Goal: Feedback & Contribution: Leave review/rating

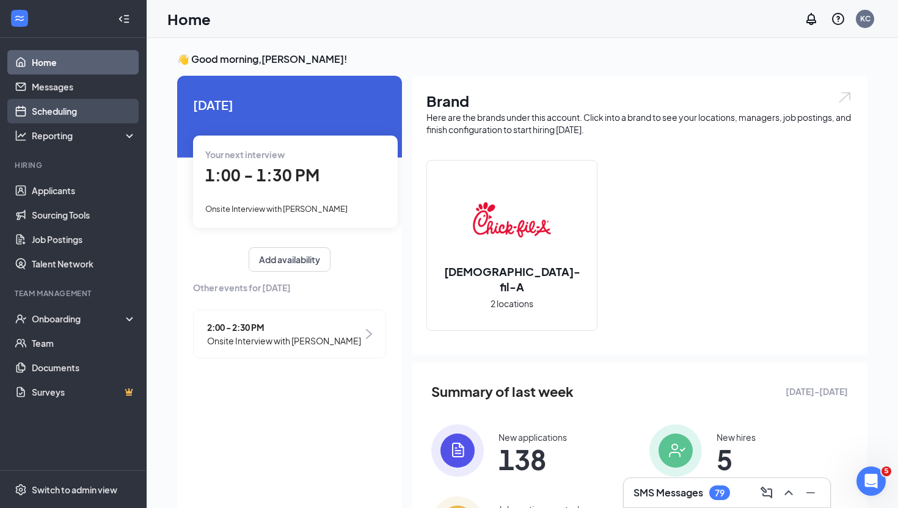
click at [80, 115] on link "Scheduling" at bounding box center [84, 111] width 104 height 24
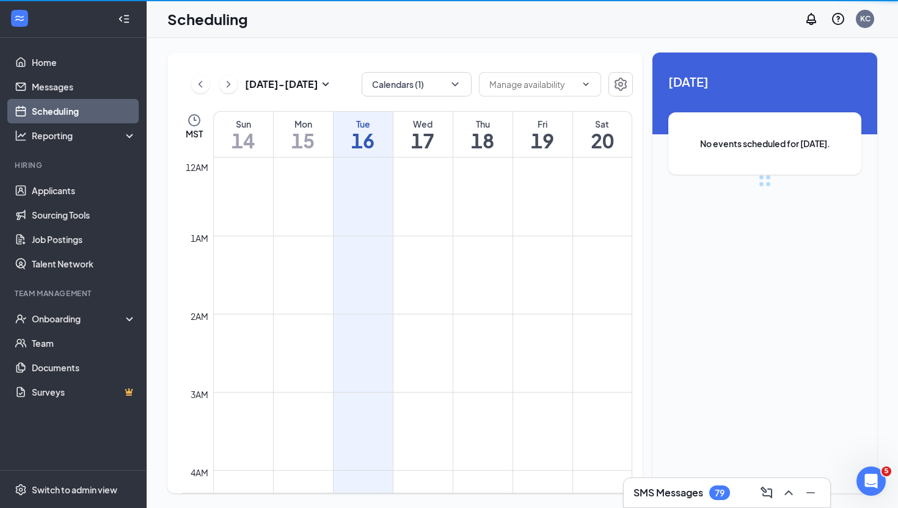
scroll to position [600, 0]
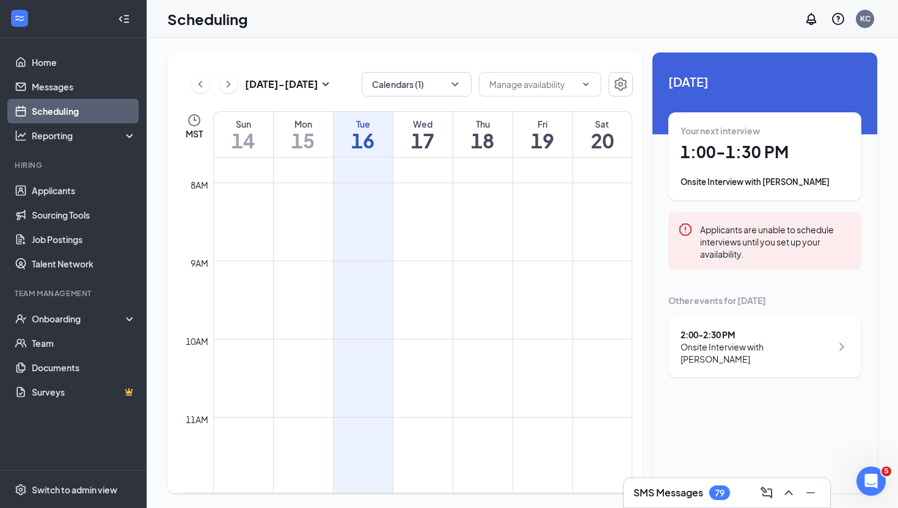
click at [761, 176] on div "Onsite Interview with [PERSON_NAME]" at bounding box center [764, 182] width 169 height 12
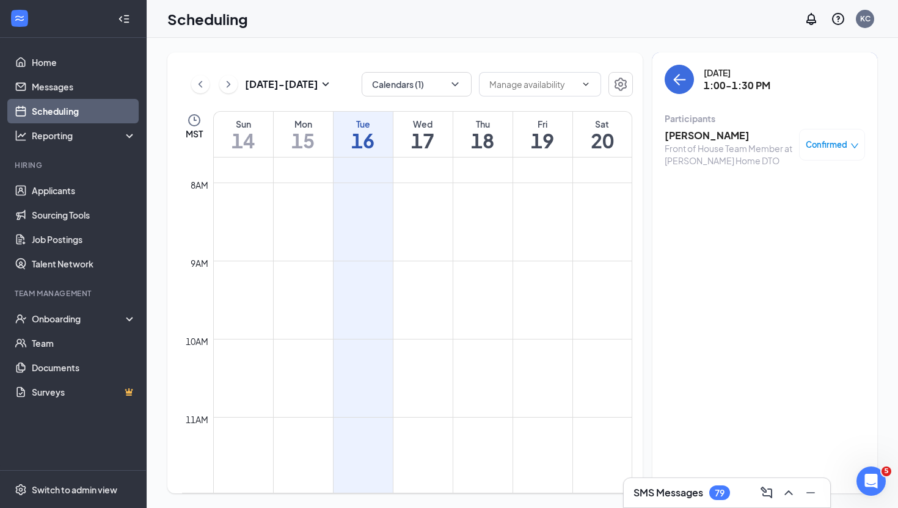
click at [691, 139] on h3 "[PERSON_NAME]" at bounding box center [728, 135] width 128 height 13
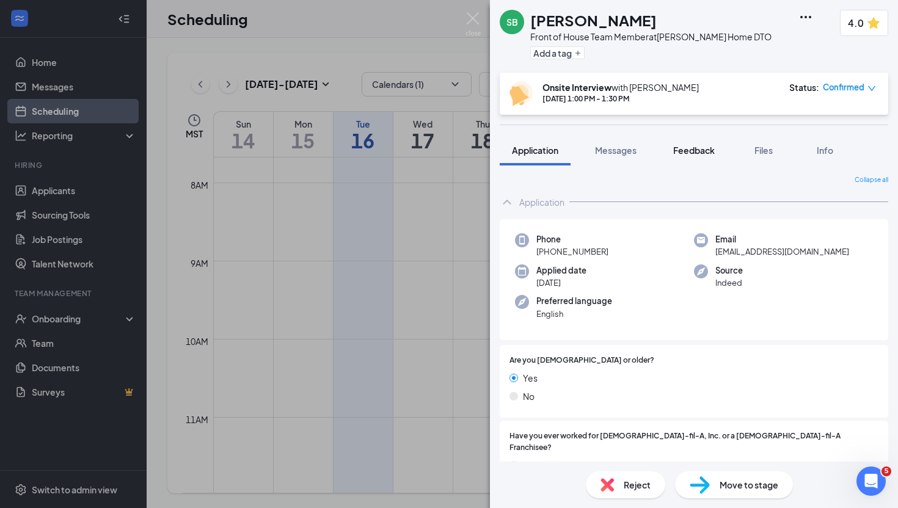
click at [687, 153] on span "Feedback" at bounding box center [694, 150] width 42 height 11
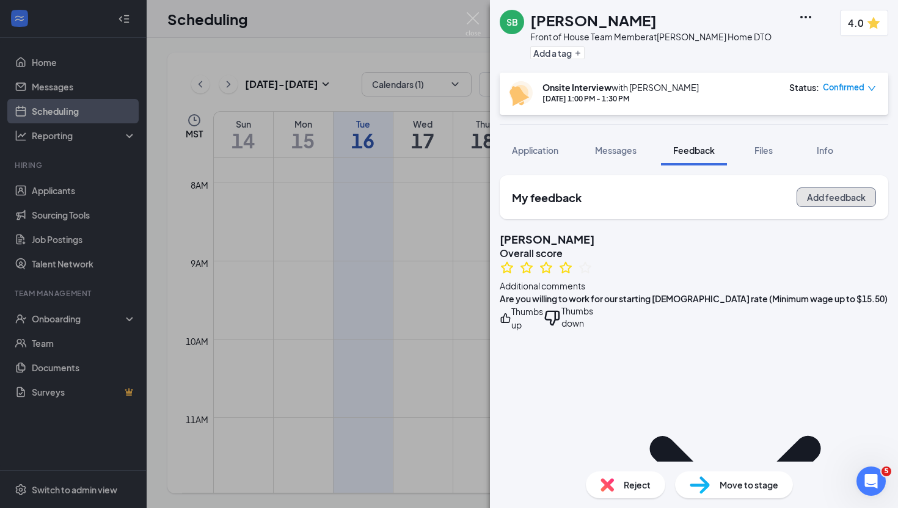
click at [810, 195] on button "Add feedback" at bounding box center [835, 197] width 79 height 20
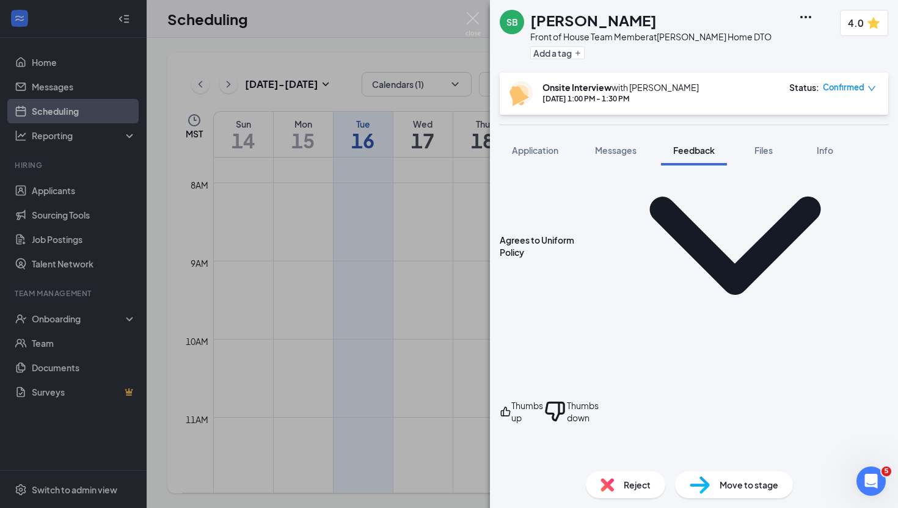
scroll to position [246, 0]
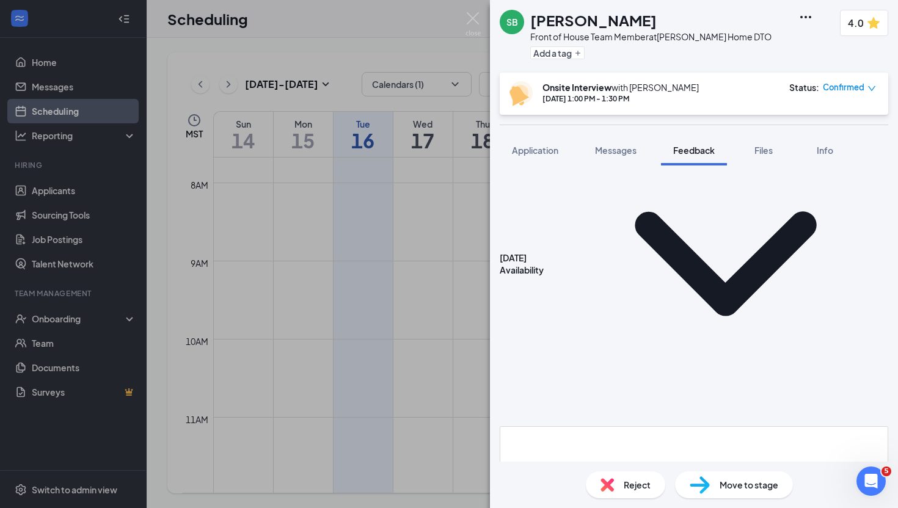
scroll to position [1355, 0]
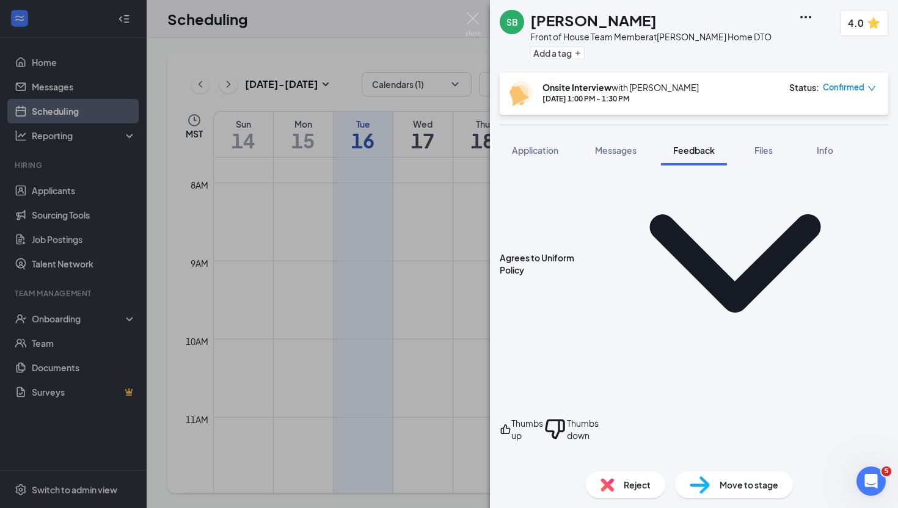
scroll to position [247, 0]
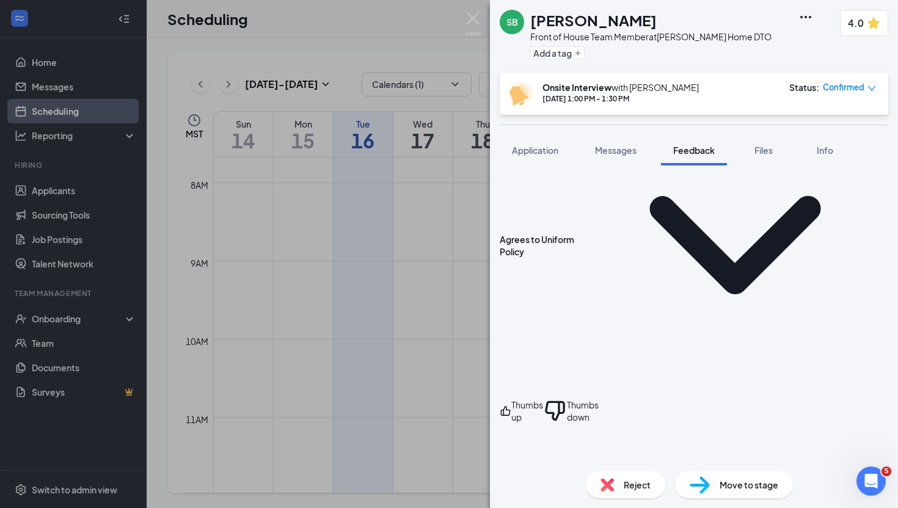
type textarea "as many as possible"
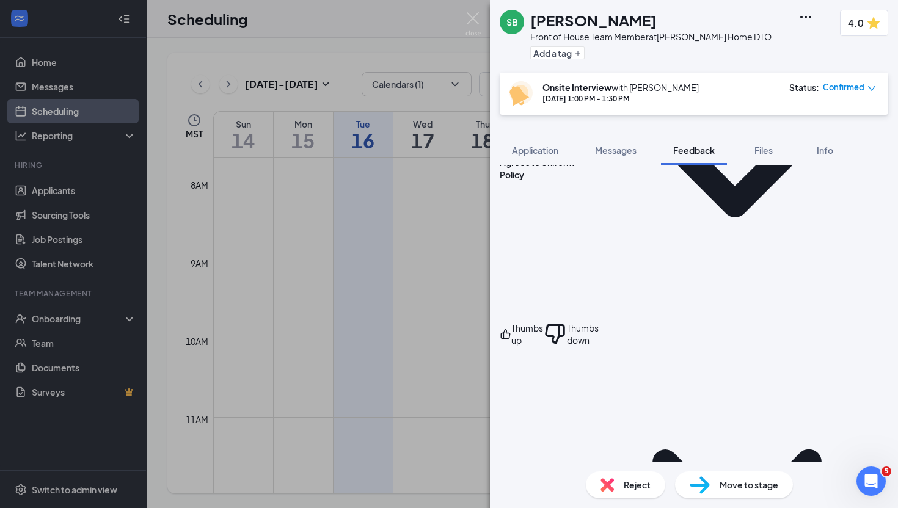
scroll to position [325, 0]
type textarea "open"
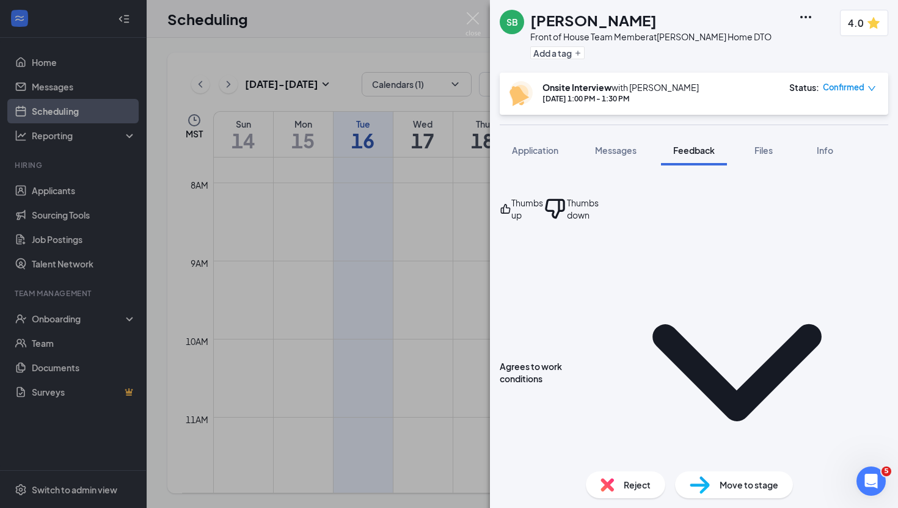
scroll to position [458, 0]
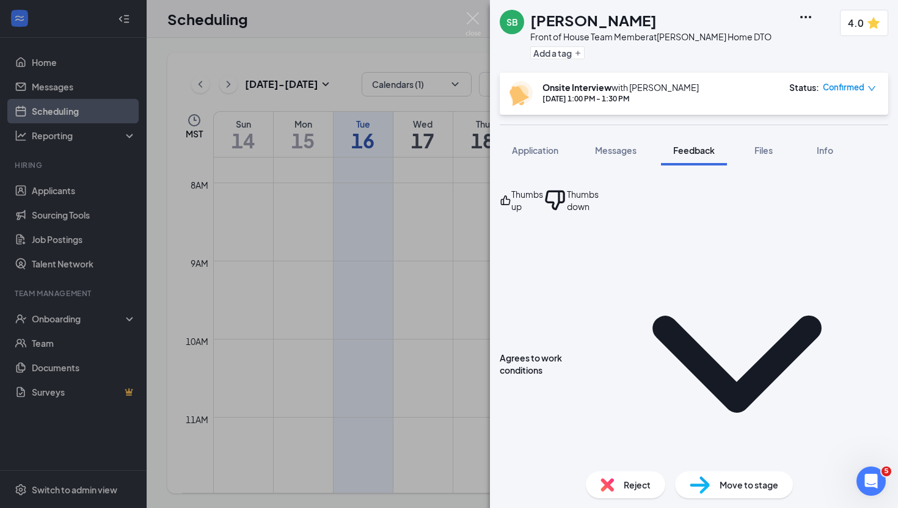
type textarea "open"
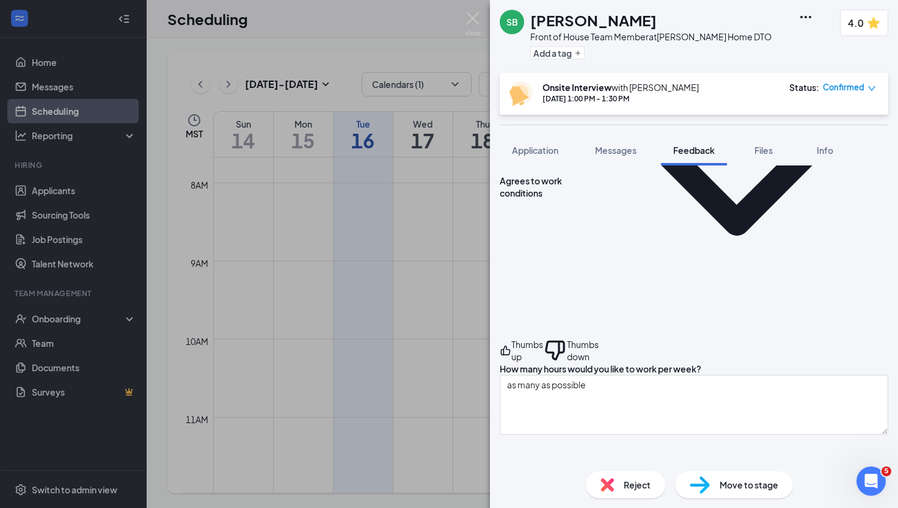
scroll to position [636, 0]
type textarea "open"
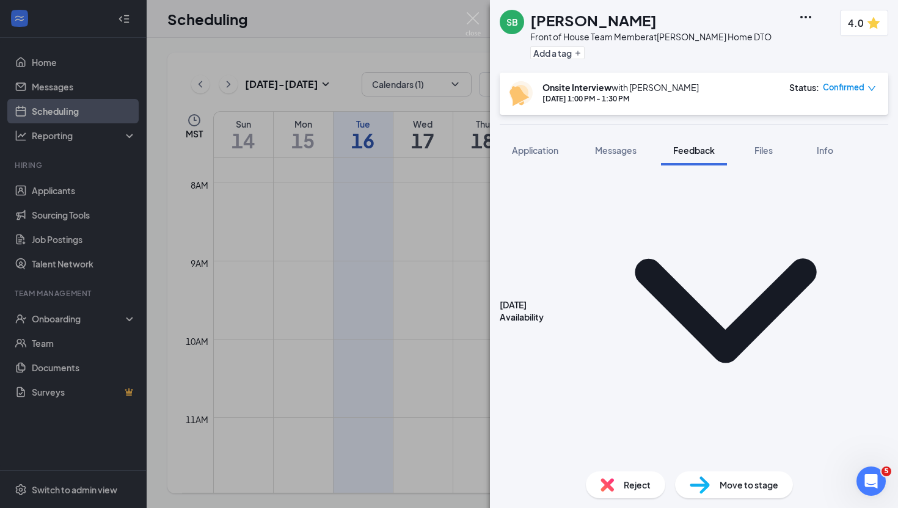
scroll to position [923, 0]
type textarea "open"
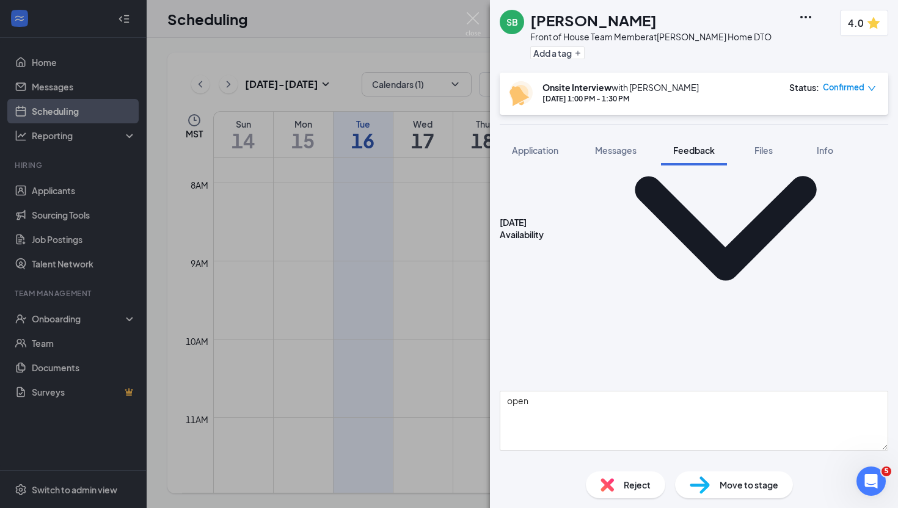
scroll to position [1006, 0]
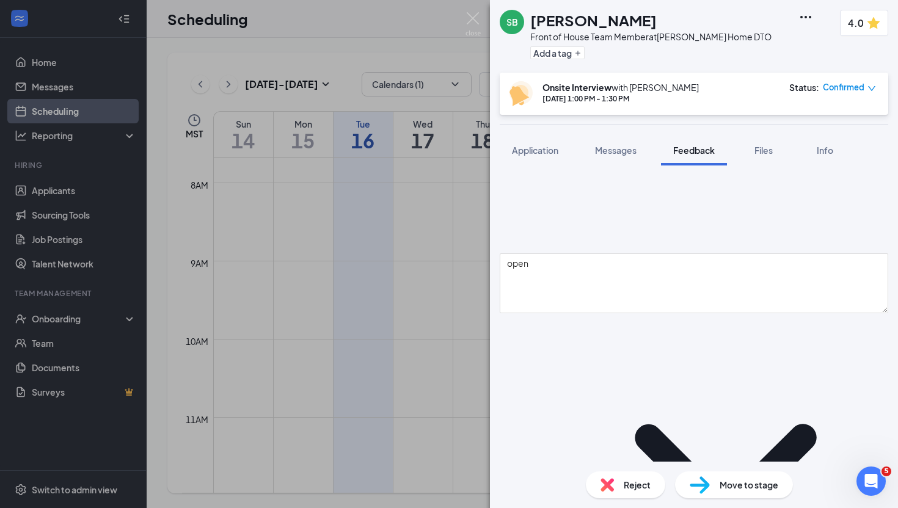
scroll to position [1148, 0]
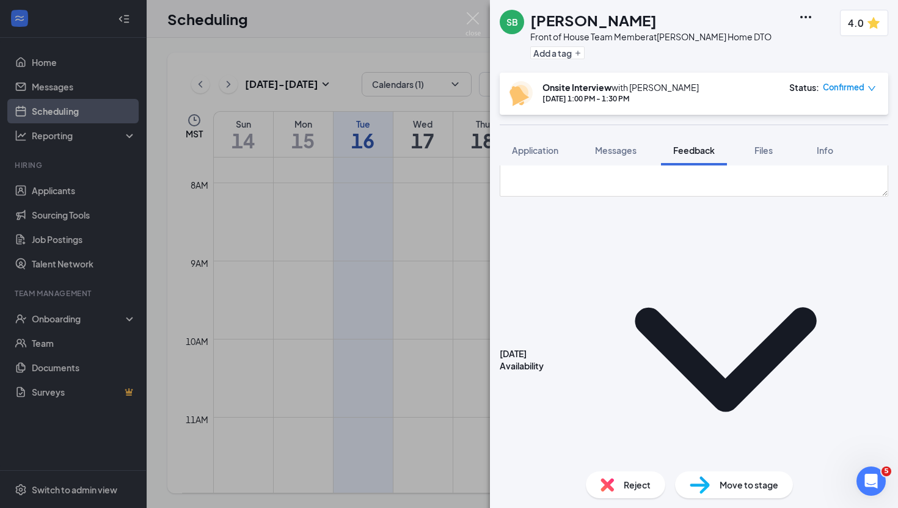
scroll to position [1260, 0]
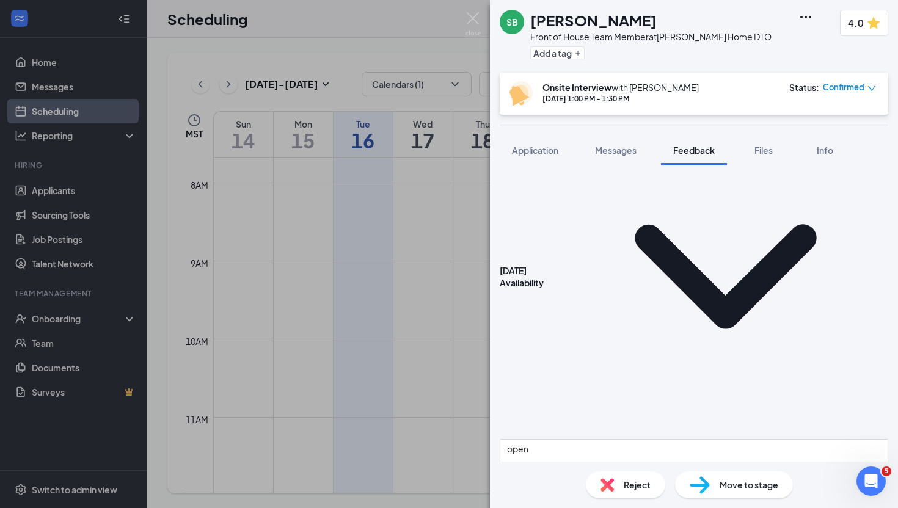
scroll to position [1346, 0]
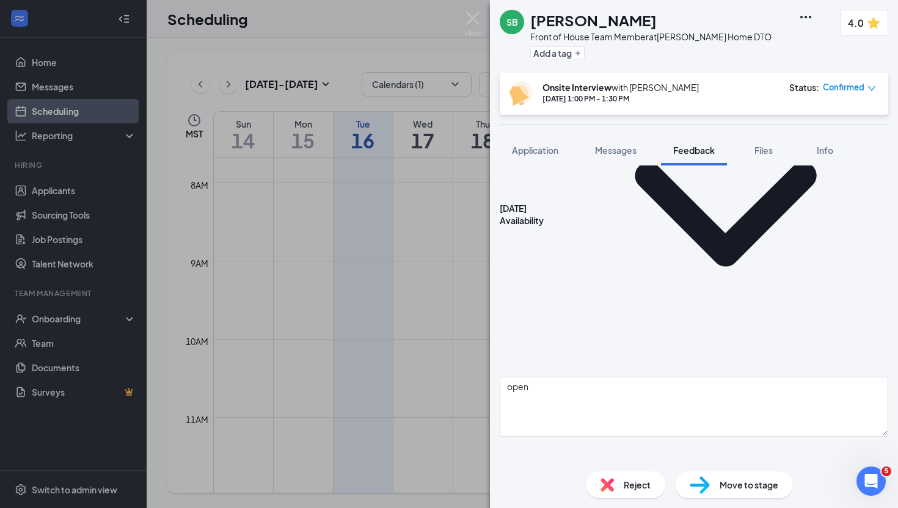
scroll to position [1405, 0]
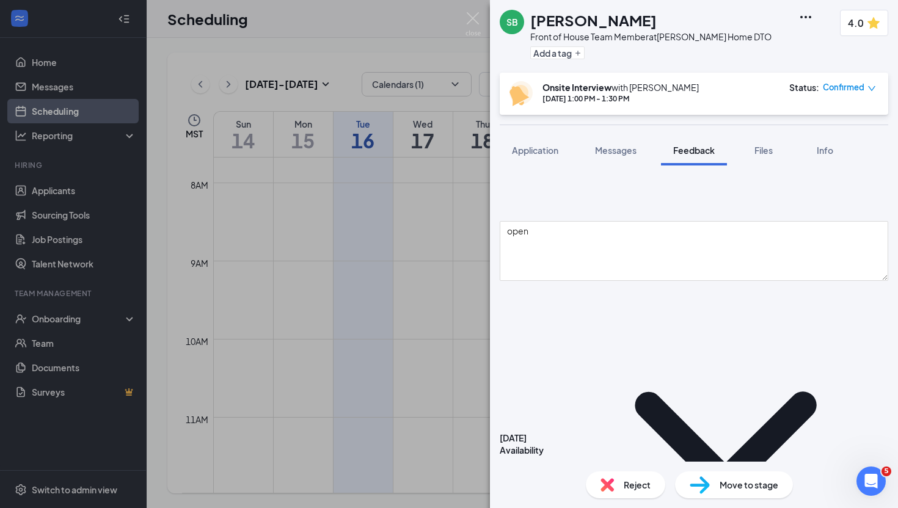
scroll to position [1568, 0]
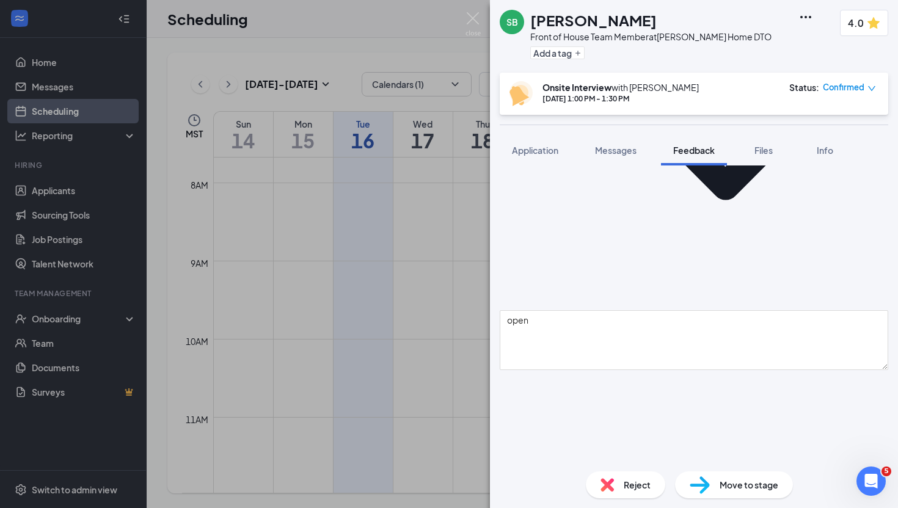
scroll to position [1468, 0]
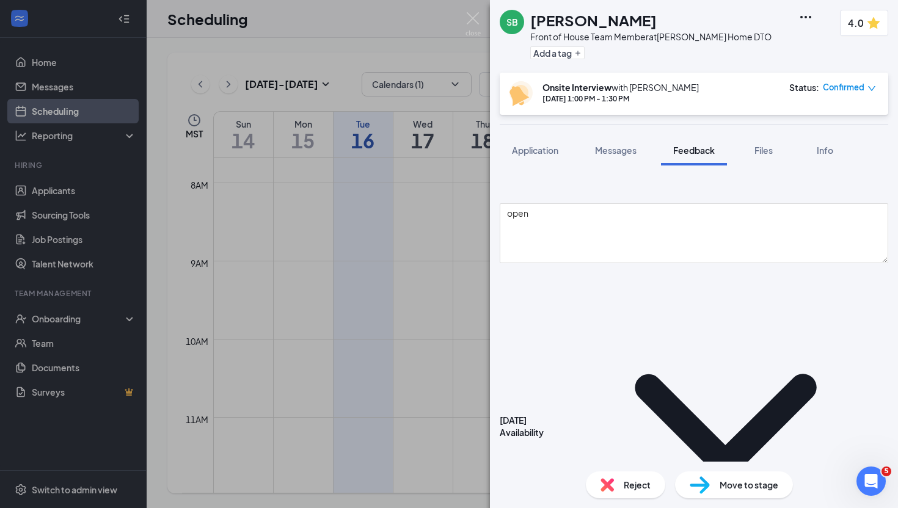
scroll to position [1579, 0]
click at [466, 21] on img at bounding box center [472, 24] width 15 height 24
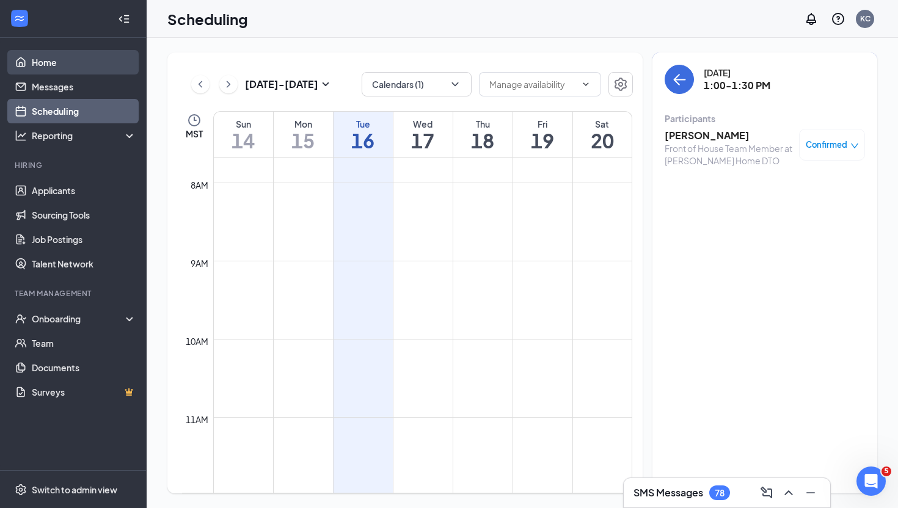
click at [71, 57] on link "Home" at bounding box center [84, 62] width 104 height 24
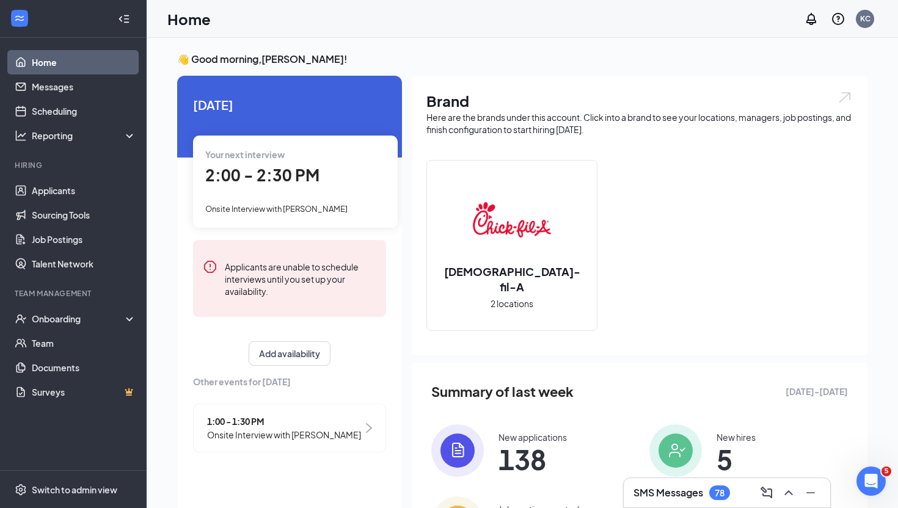
click at [300, 190] on div "Your next interview 2:00 - 2:30 PM Onsite Interview with [PERSON_NAME]" at bounding box center [295, 182] width 205 height 92
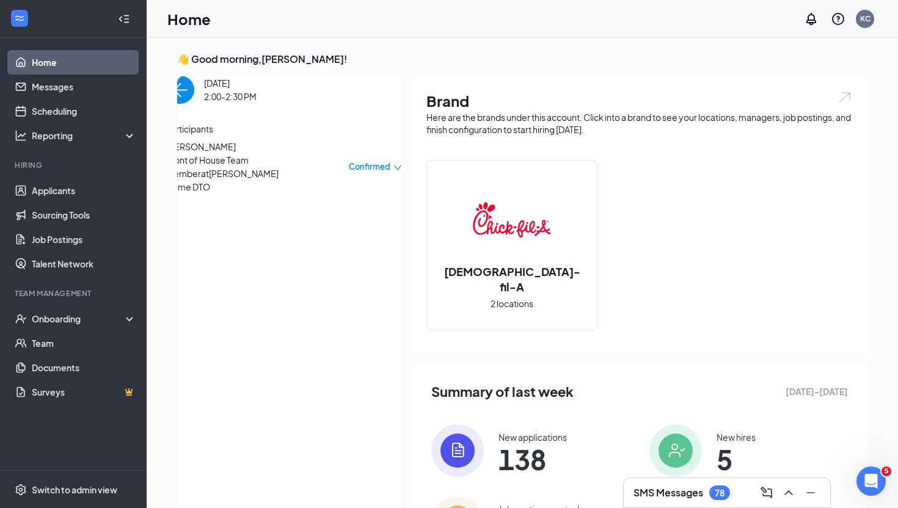
scroll to position [5, 0]
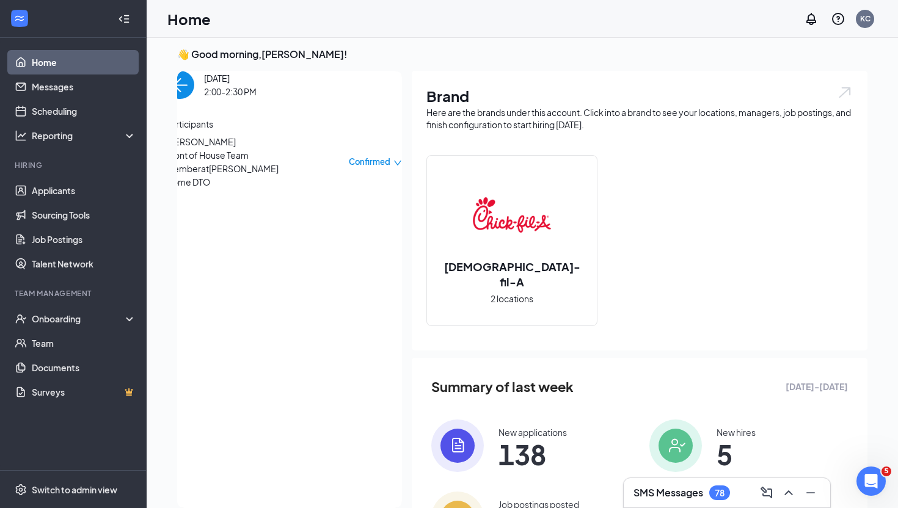
click at [258, 186] on span "Front of House Team Member at [PERSON_NAME] Home DTO" at bounding box center [230, 168] width 128 height 40
click at [216, 148] on span "[PERSON_NAME]" at bounding box center [230, 141] width 128 height 13
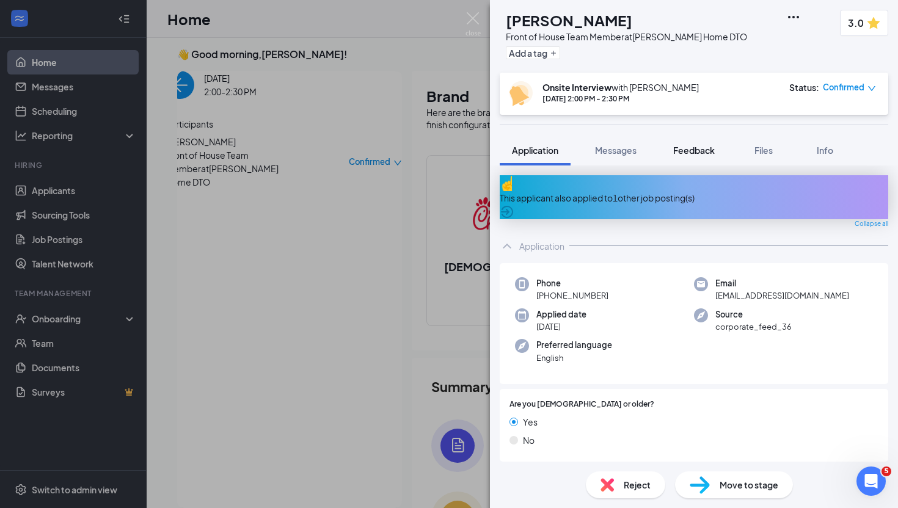
click at [681, 151] on span "Feedback" at bounding box center [694, 150] width 42 height 11
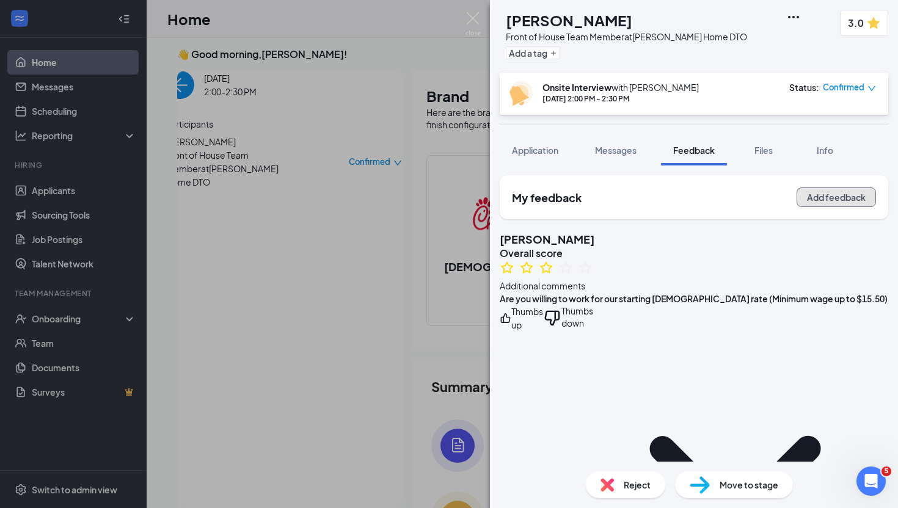
click at [827, 195] on button "Add feedback" at bounding box center [835, 197] width 79 height 20
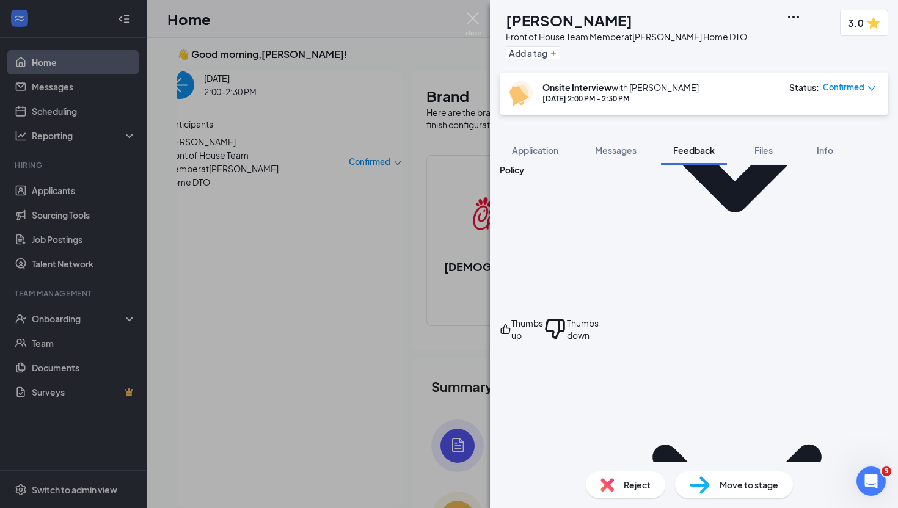
scroll to position [292, 0]
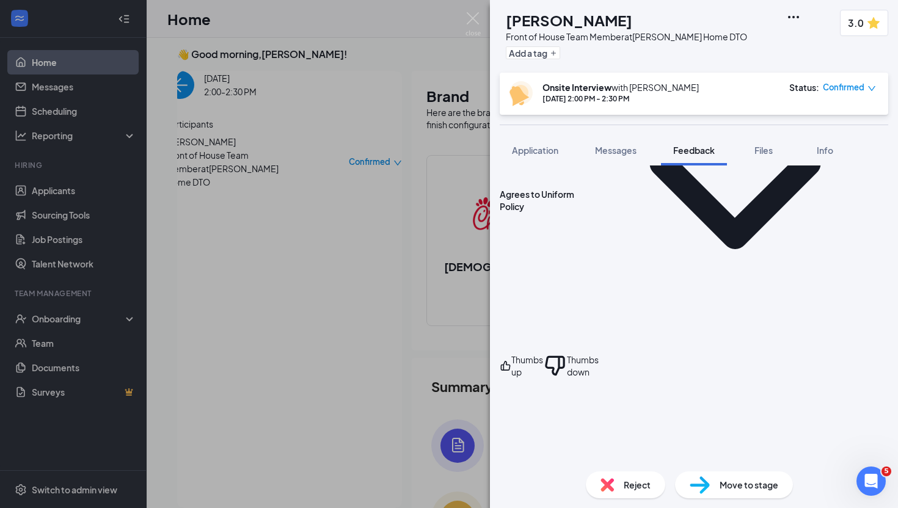
type textarea "15-20"
type textarea "0"
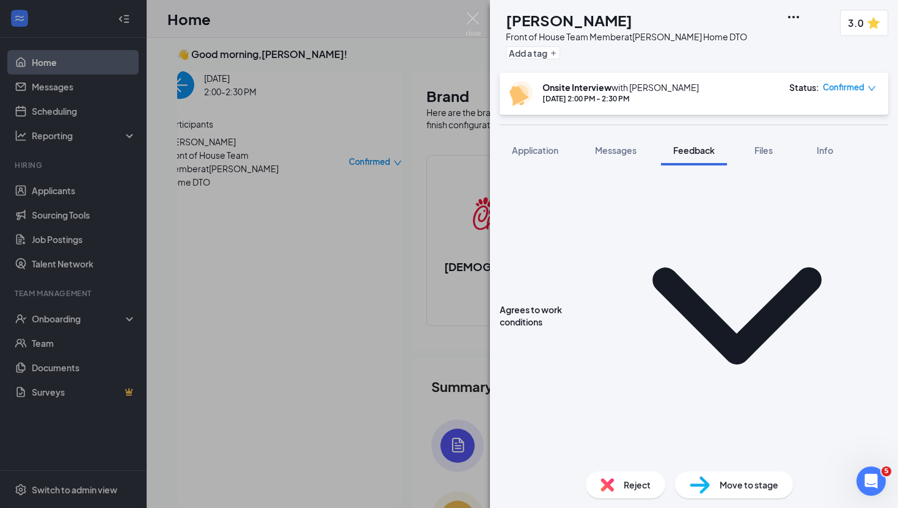
scroll to position [507, 0]
type textarea "0"
type textarea "8am-3"
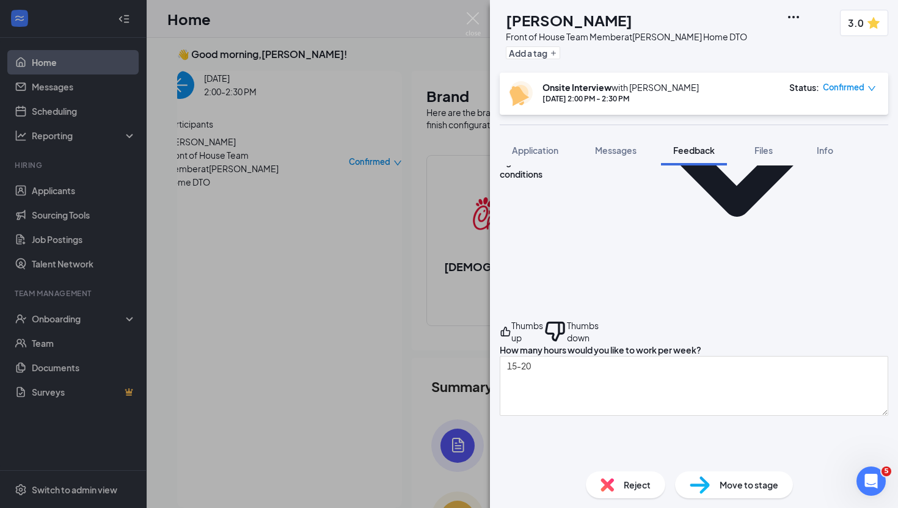
scroll to position [655, 0]
type textarea "0"
type textarea "8am-3"
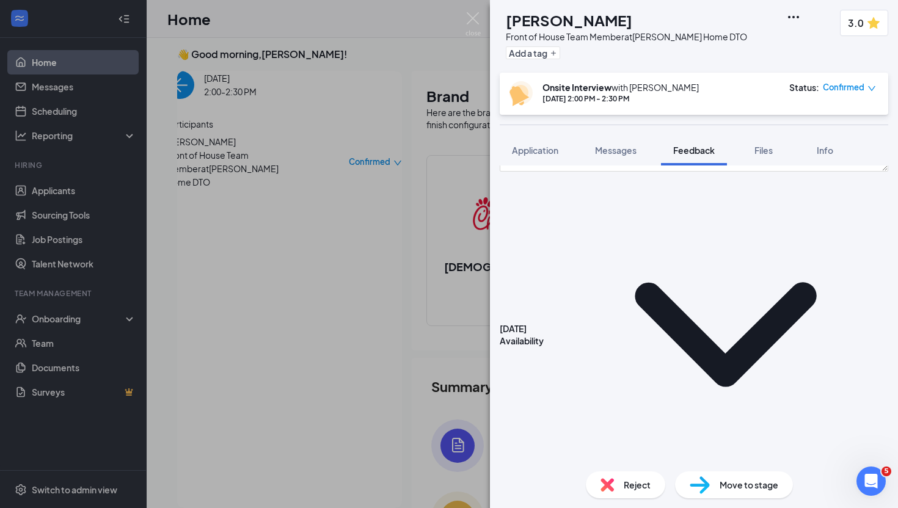
scroll to position [896, 0]
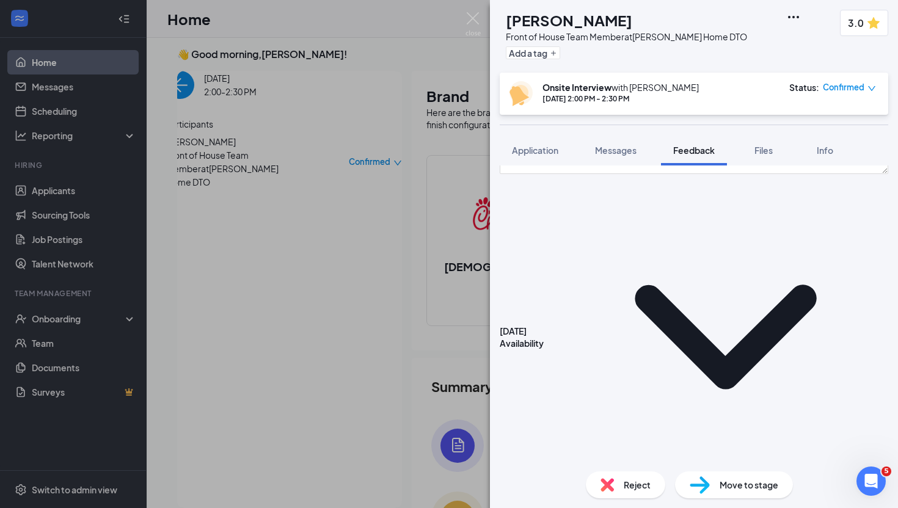
type textarea "8am-3"
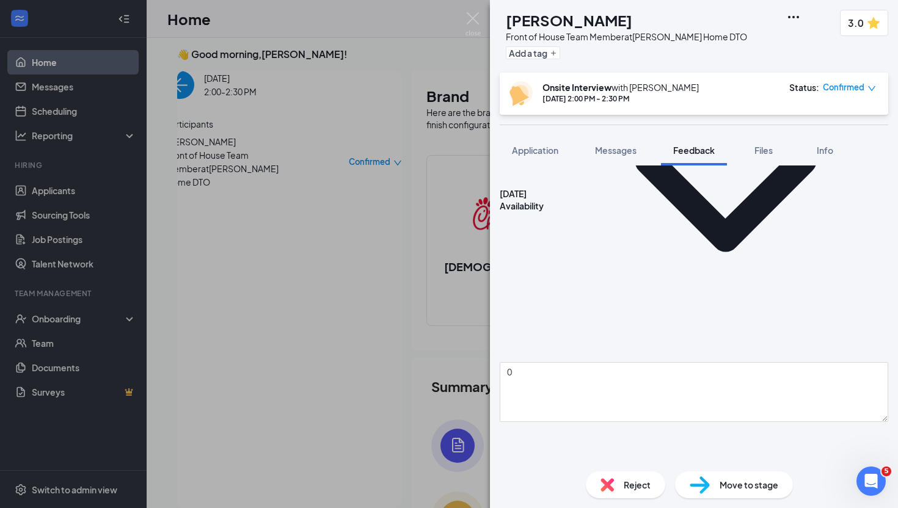
scroll to position [1038, 0]
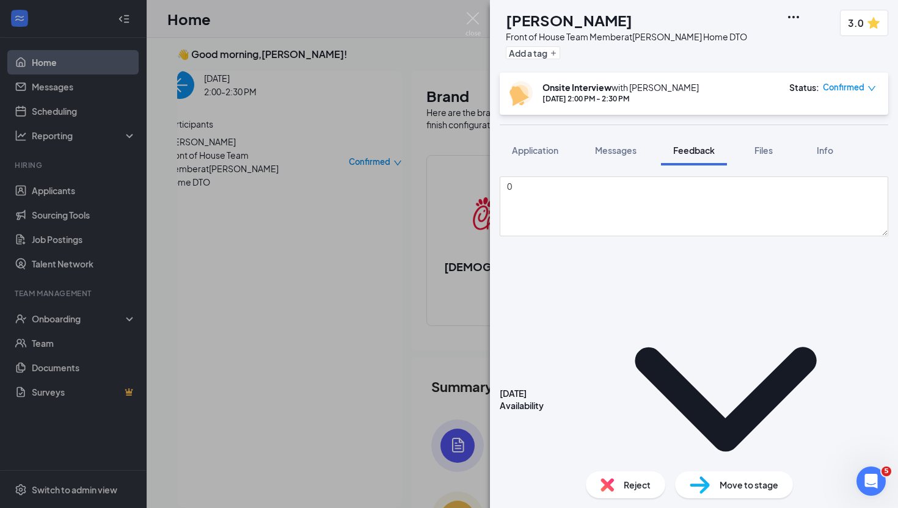
scroll to position [1221, 0]
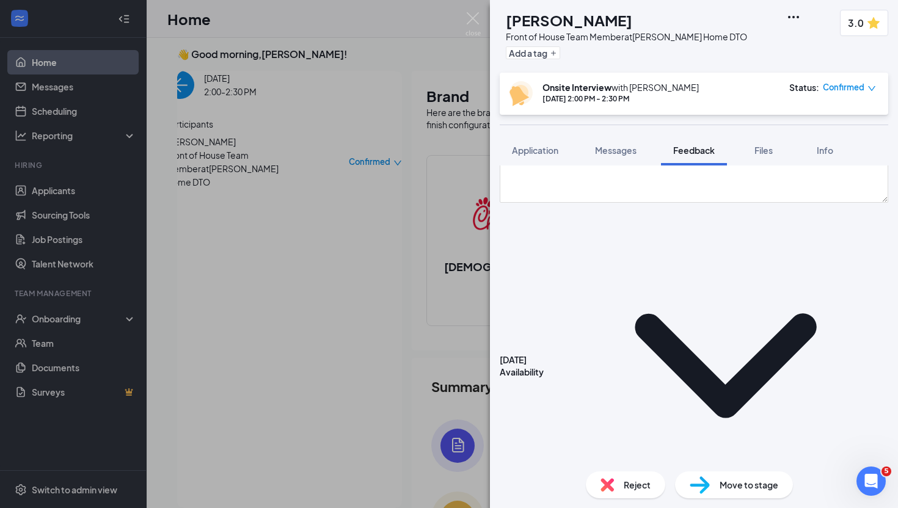
scroll to position [1257, 0]
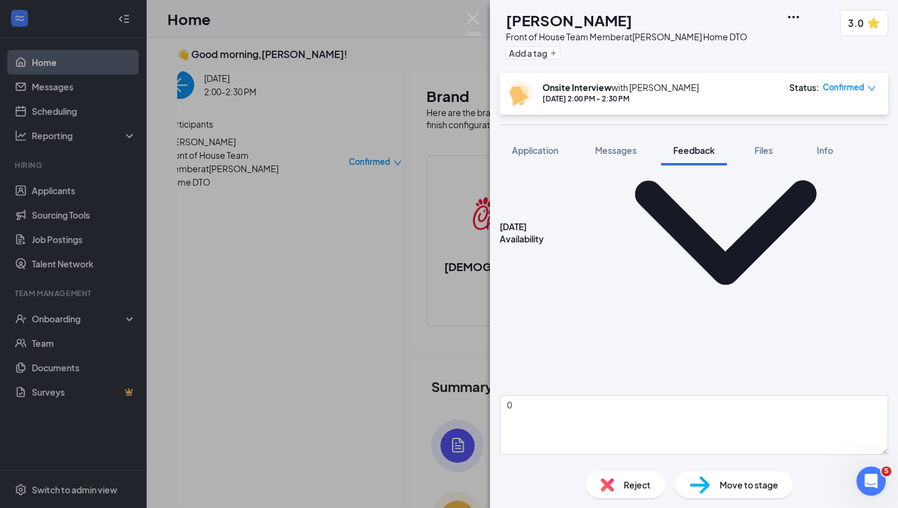
scroll to position [1387, 0]
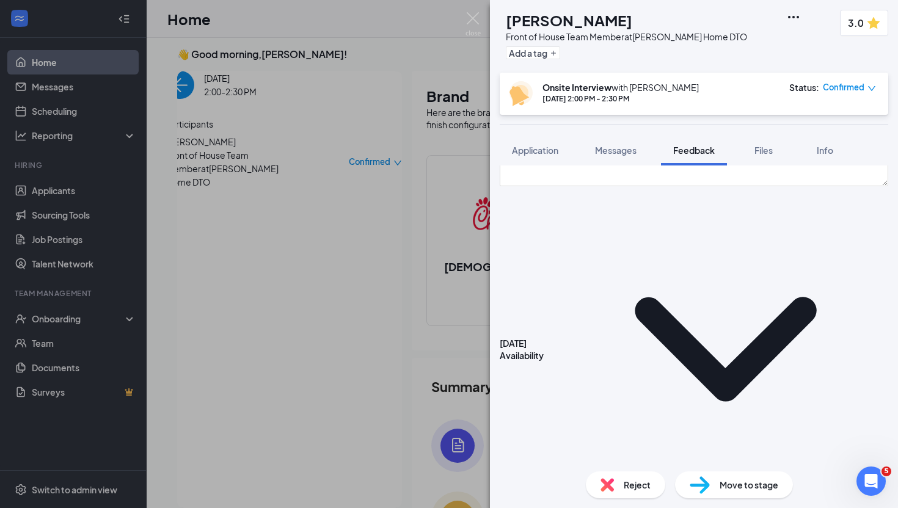
scroll to position [1375, 0]
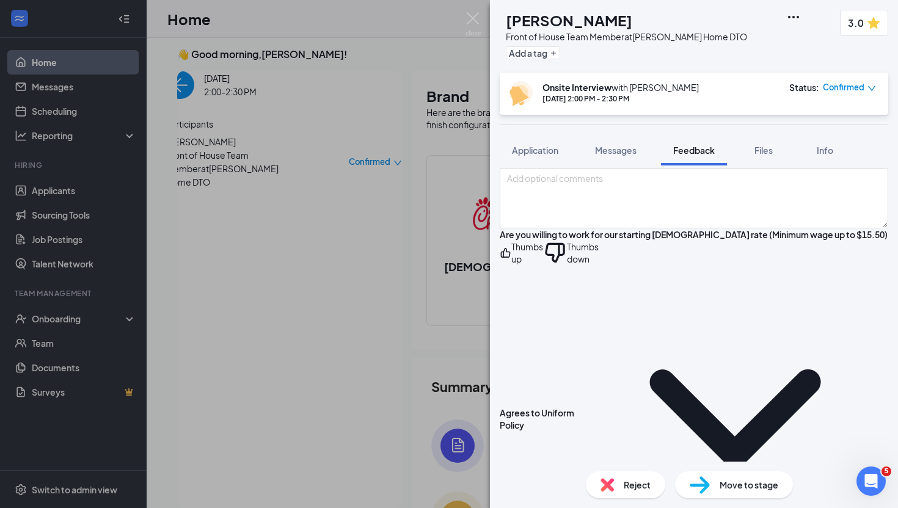
scroll to position [0, 0]
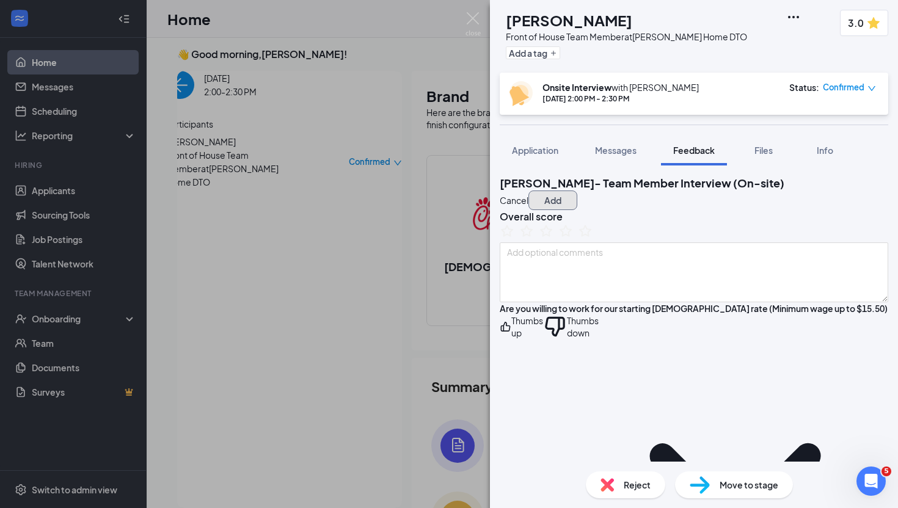
click at [577, 194] on button "Add" at bounding box center [552, 200] width 49 height 20
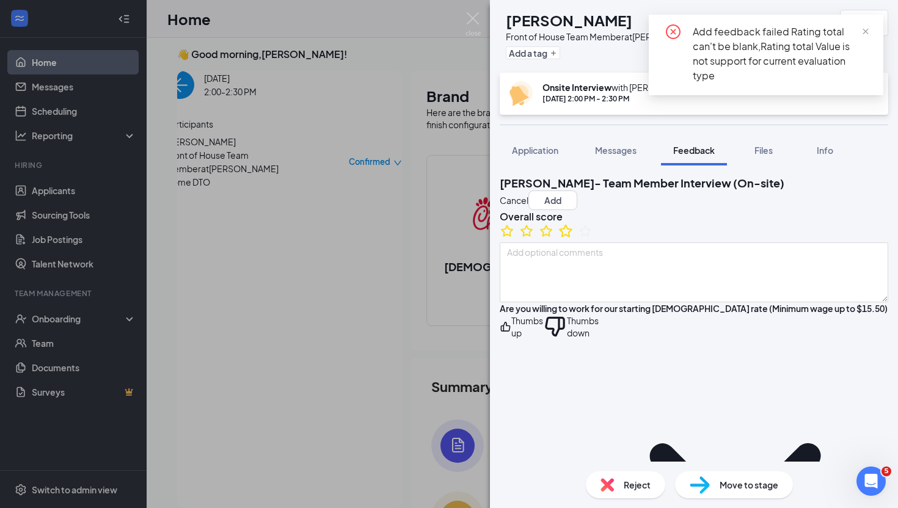
click at [573, 239] on icon "StarBorder" at bounding box center [565, 231] width 16 height 16
click at [593, 239] on icon "StarBorder" at bounding box center [585, 231] width 16 height 16
click at [577, 190] on button "Add" at bounding box center [552, 200] width 49 height 20
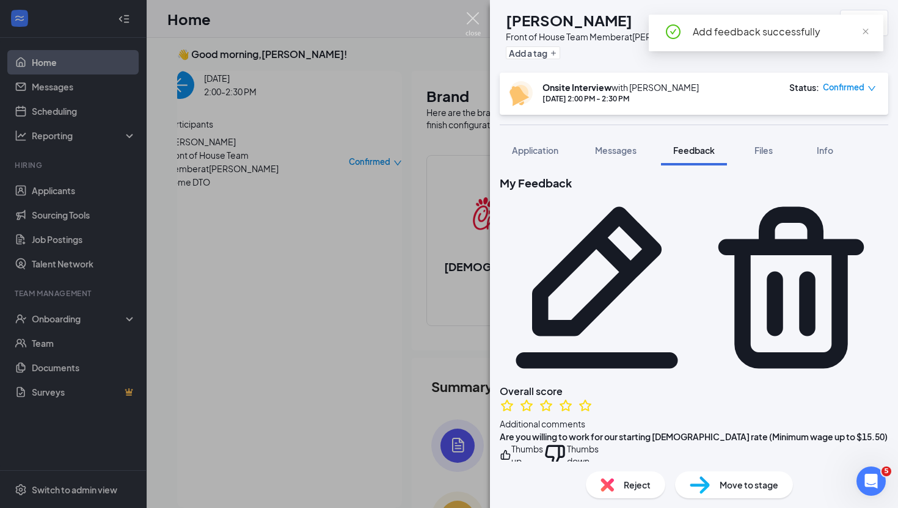
click at [472, 21] on img at bounding box center [472, 24] width 15 height 24
